Goal: Information Seeking & Learning: Learn about a topic

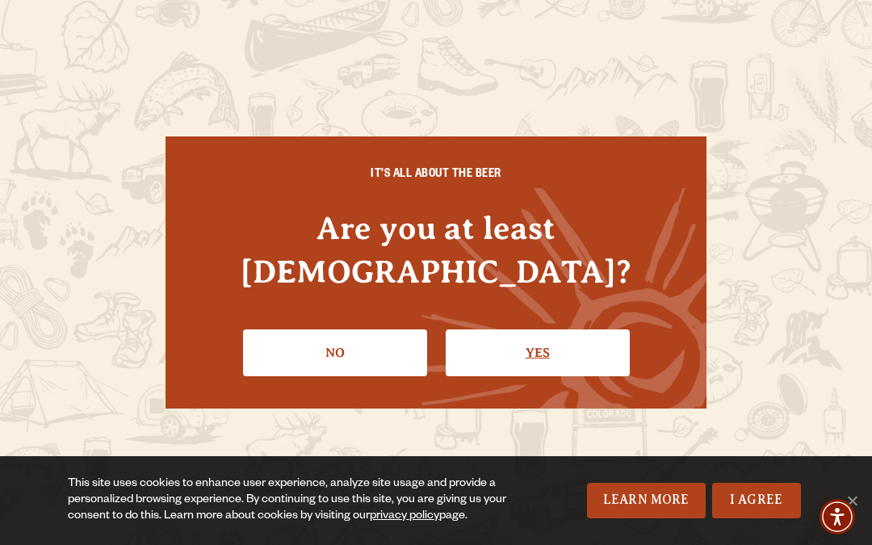
click at [560, 329] on link "Yes" at bounding box center [538, 352] width 184 height 47
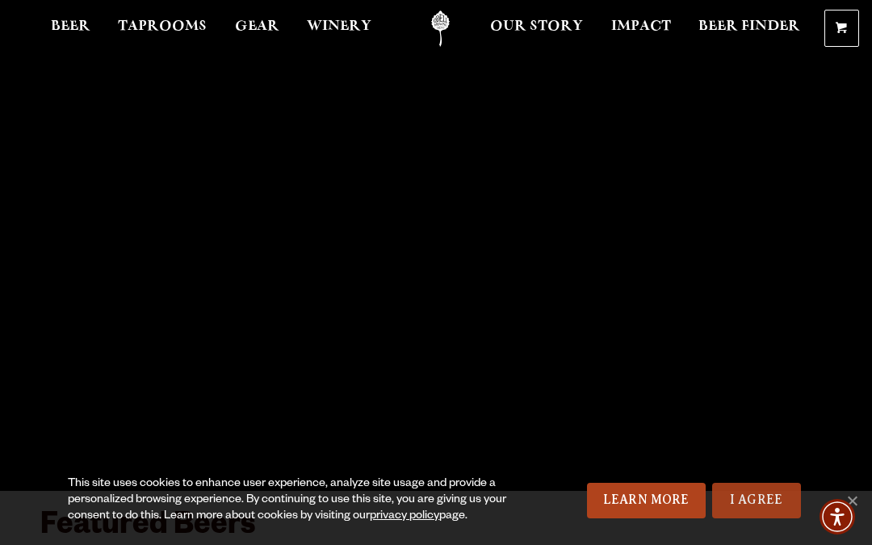
click at [774, 488] on link "I Agree" at bounding box center [756, 501] width 89 height 36
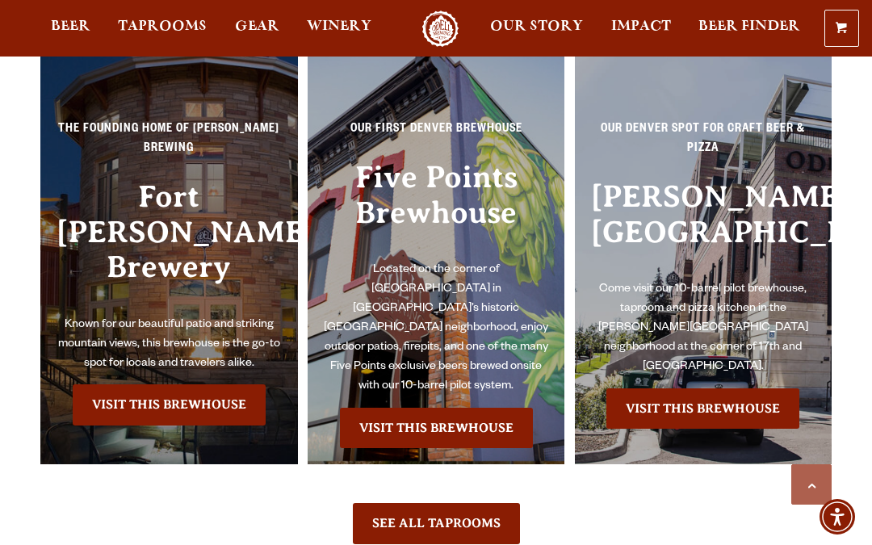
scroll to position [3100, 0]
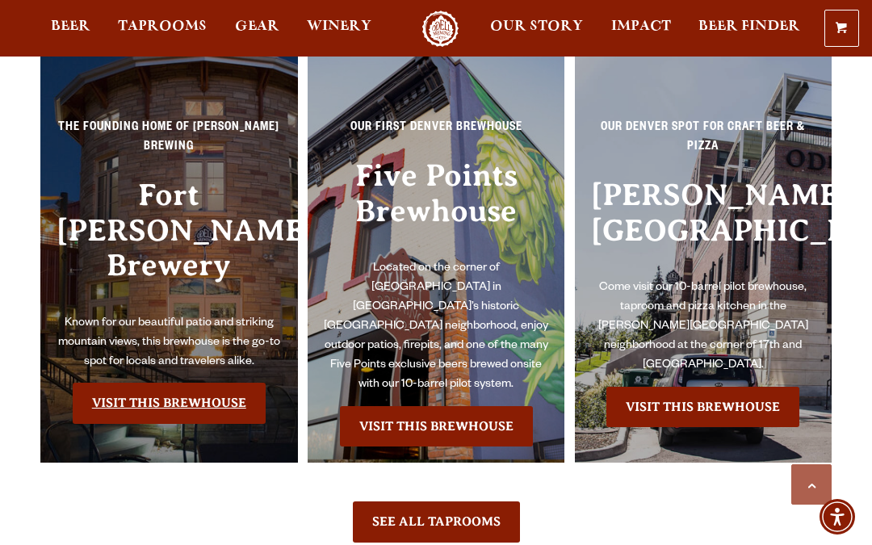
click at [159, 383] on link "Visit this Brewhouse" at bounding box center [169, 403] width 193 height 40
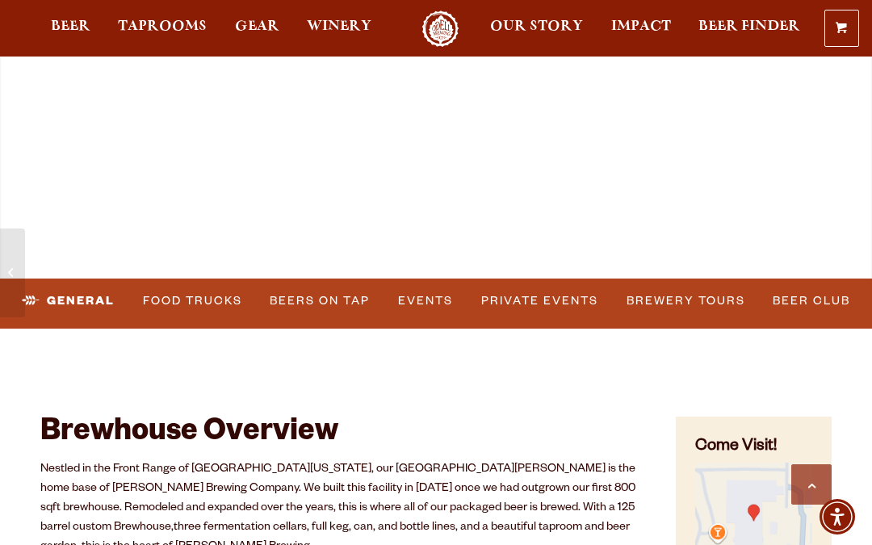
scroll to position [550, 0]
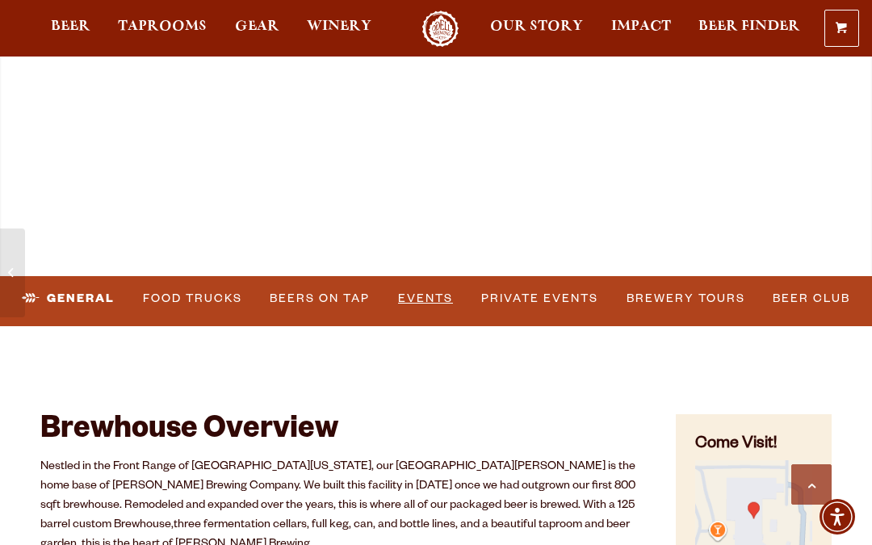
click at [438, 303] on link "Events" at bounding box center [425, 298] width 68 height 37
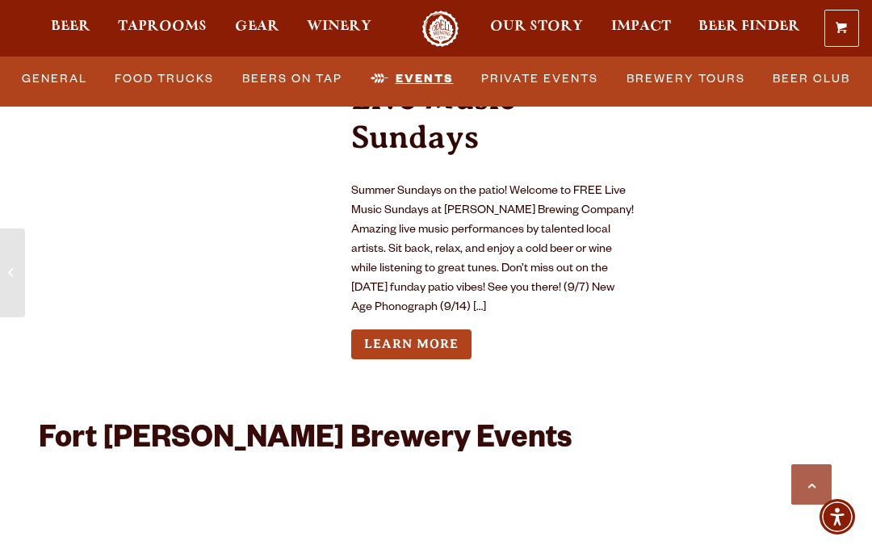
scroll to position [6542, 0]
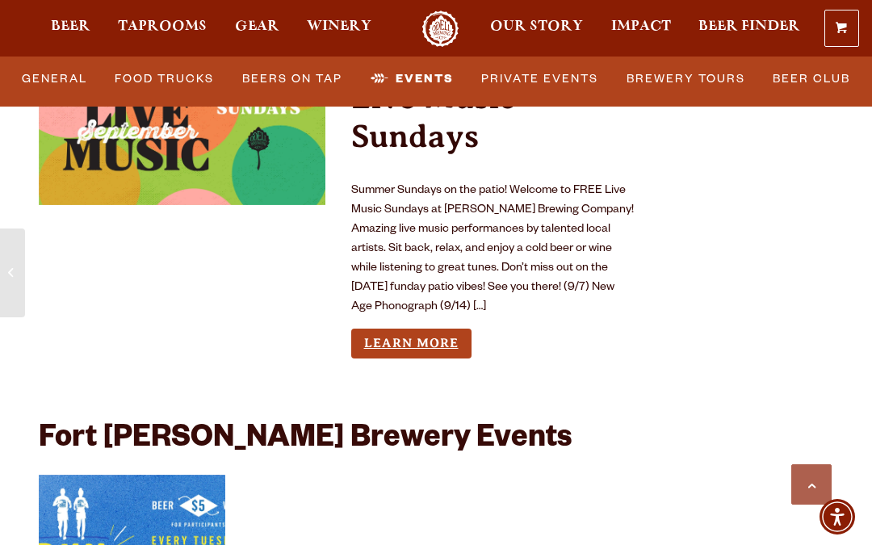
click at [444, 329] on link "Learn More" at bounding box center [411, 344] width 120 height 30
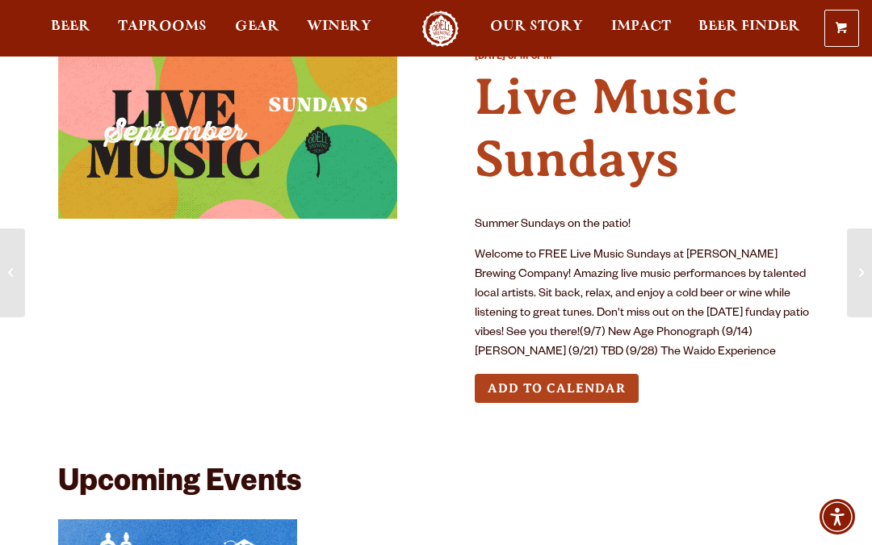
scroll to position [50, 0]
